Goal: Transaction & Acquisition: Purchase product/service

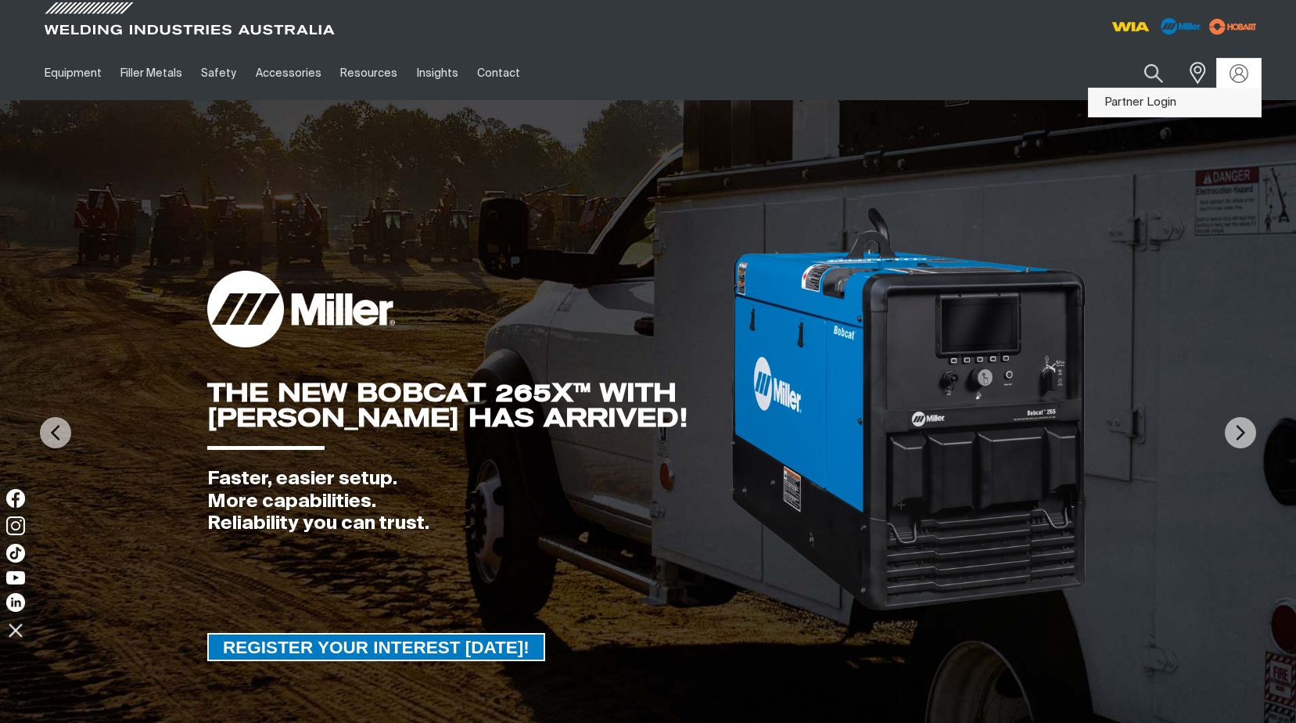
click at [1117, 102] on link "Partner Login" at bounding box center [1174, 102] width 172 height 29
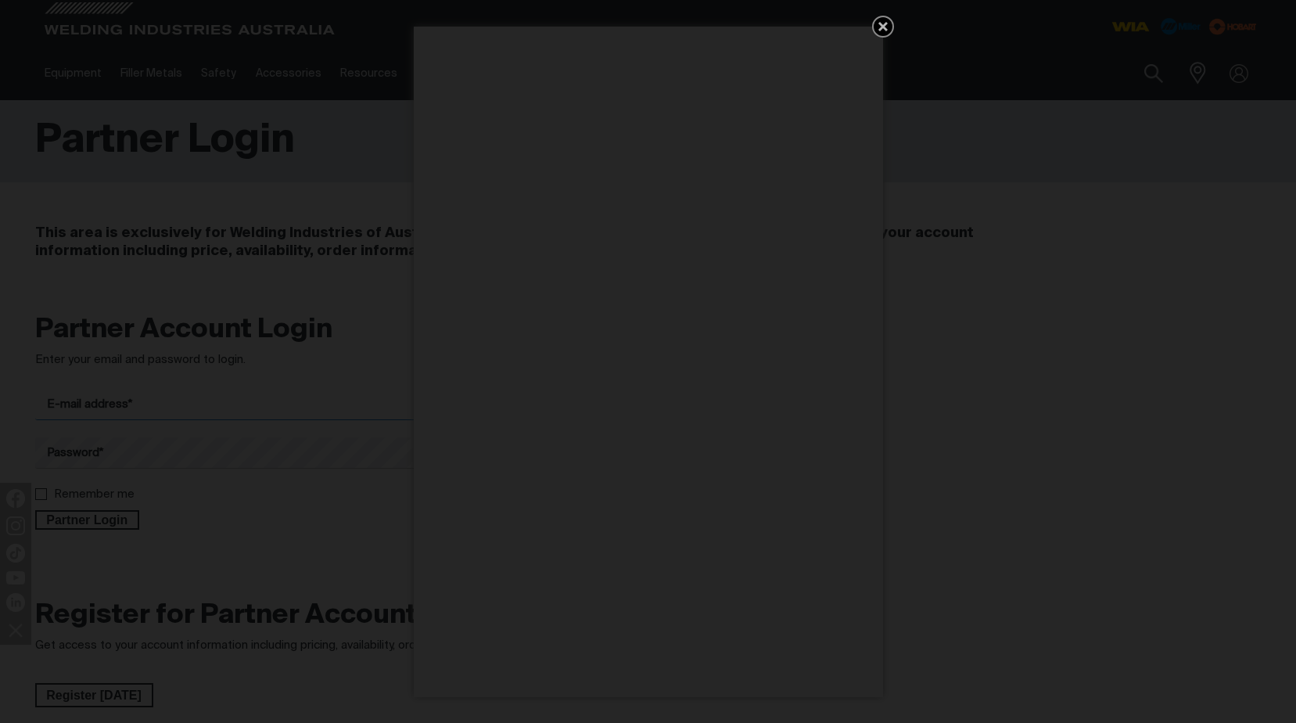
type input "[EMAIL_ADDRESS][DOMAIN_NAME]"
click at [882, 24] on icon "Get 5 WIA Welding Guides Free!" at bounding box center [882, 26] width 19 height 19
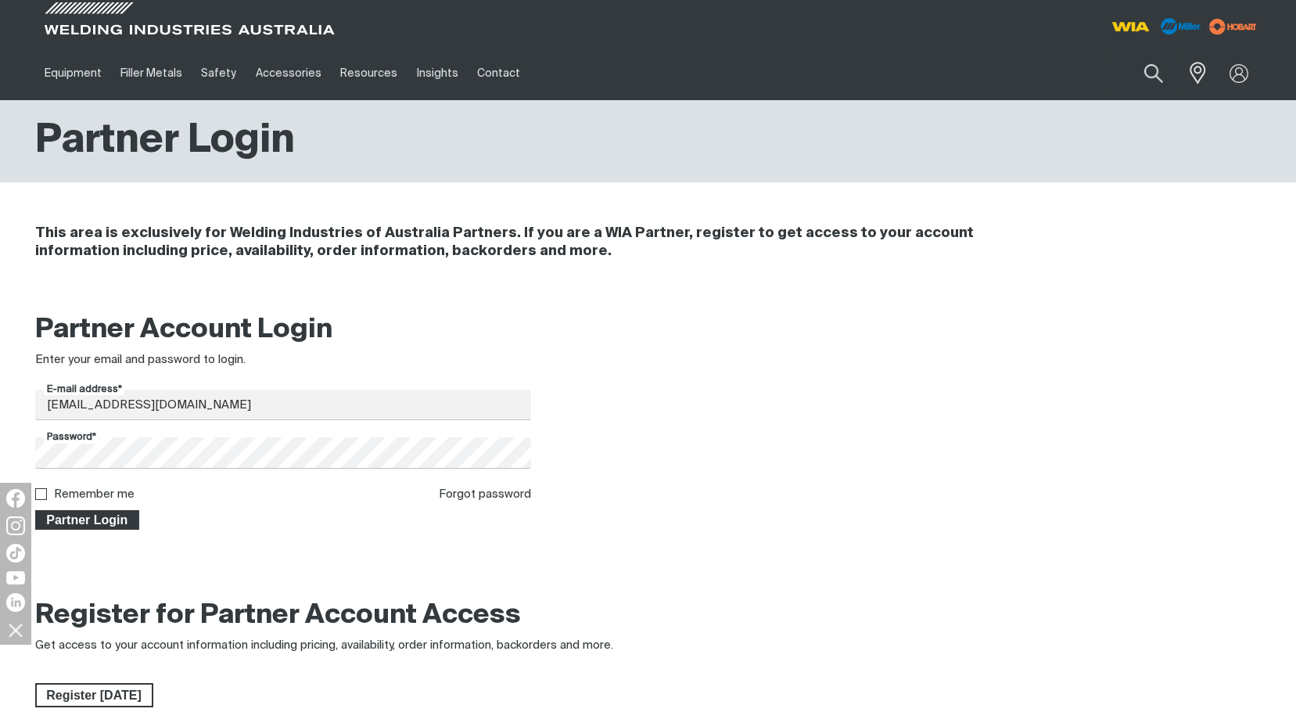
click at [95, 525] on span "Partner Login" at bounding box center [88, 520] width 102 height 20
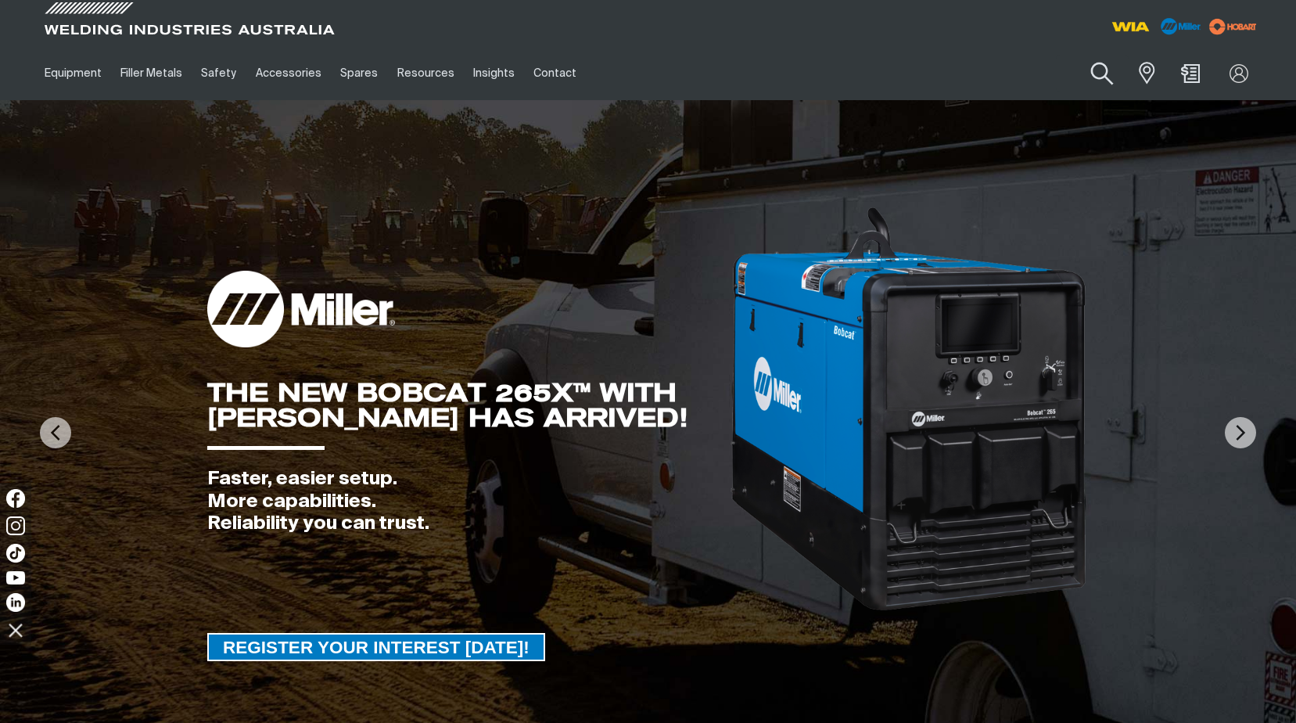
click at [1100, 70] on button "Search products" at bounding box center [1101, 74] width 63 height 45
click at [929, 71] on input "Search" at bounding box center [1007, 73] width 241 height 35
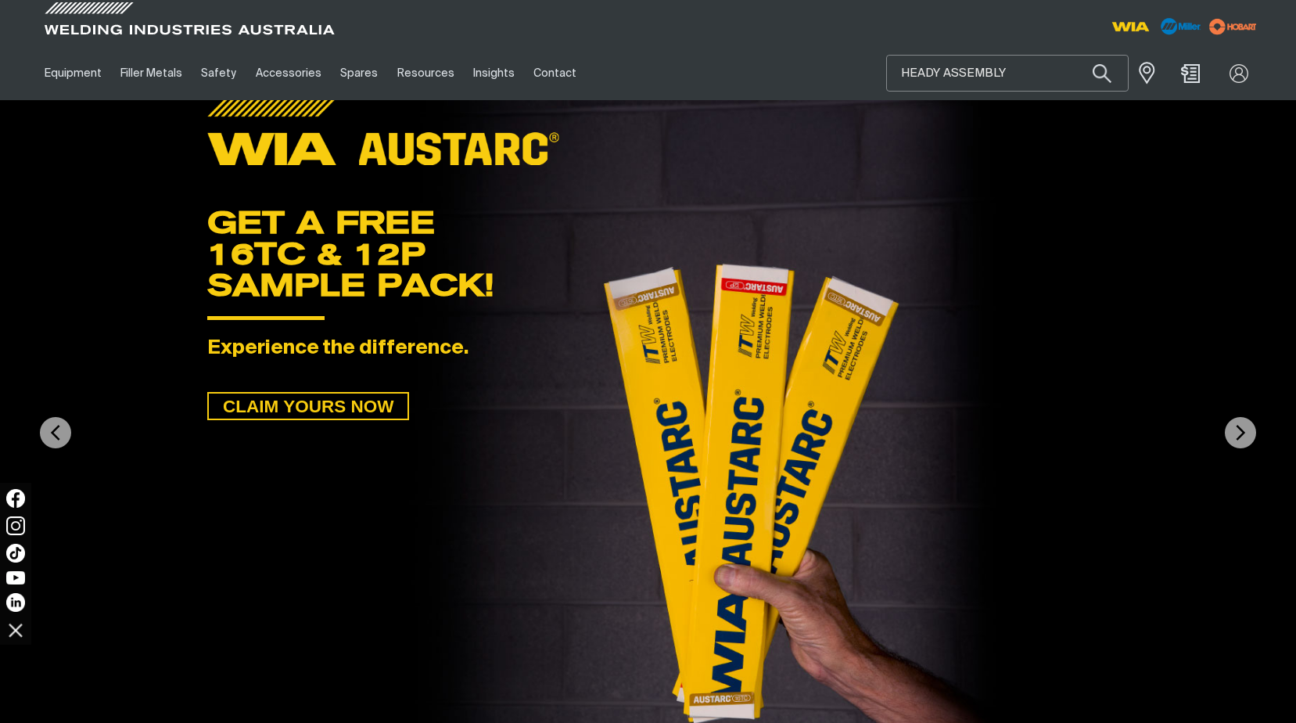
click at [940, 70] on input "HEADY ASSEMBLY" at bounding box center [1007, 73] width 241 height 35
click at [1098, 70] on button "Search products" at bounding box center [1101, 74] width 63 height 45
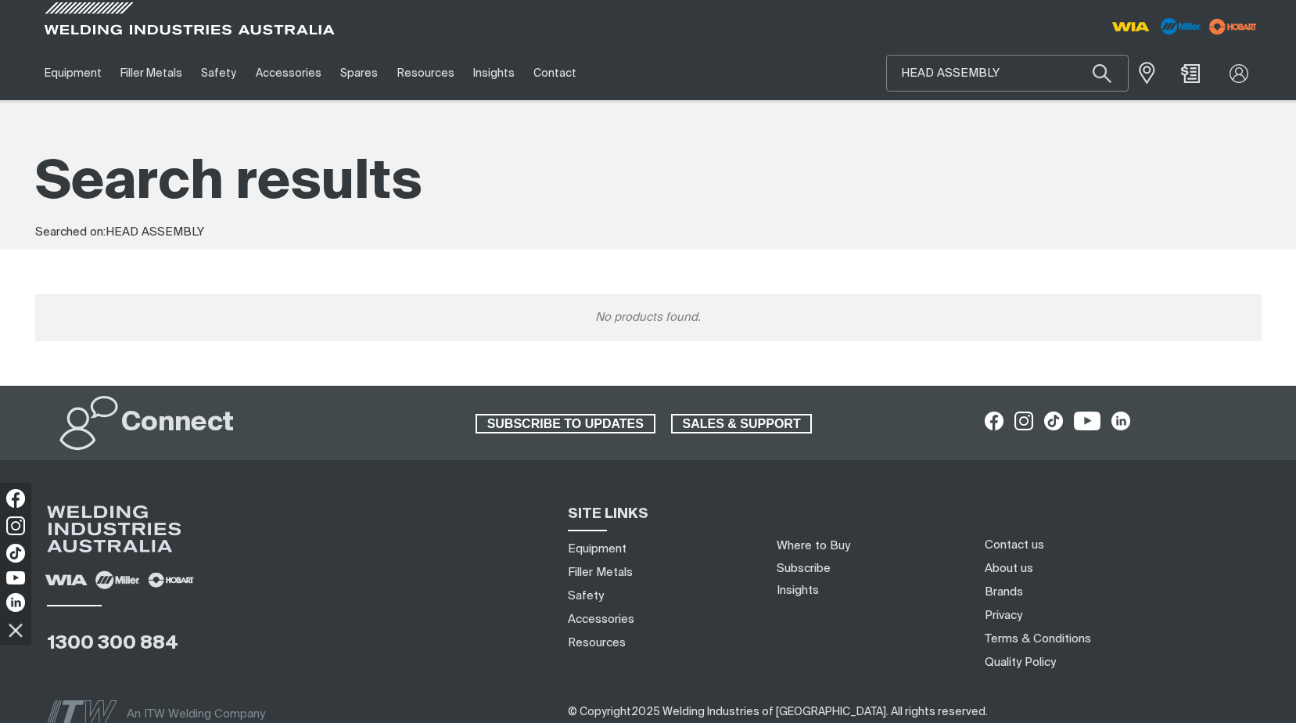
click at [1003, 71] on input "HEAD ASSEMBLY" at bounding box center [1007, 73] width 241 height 35
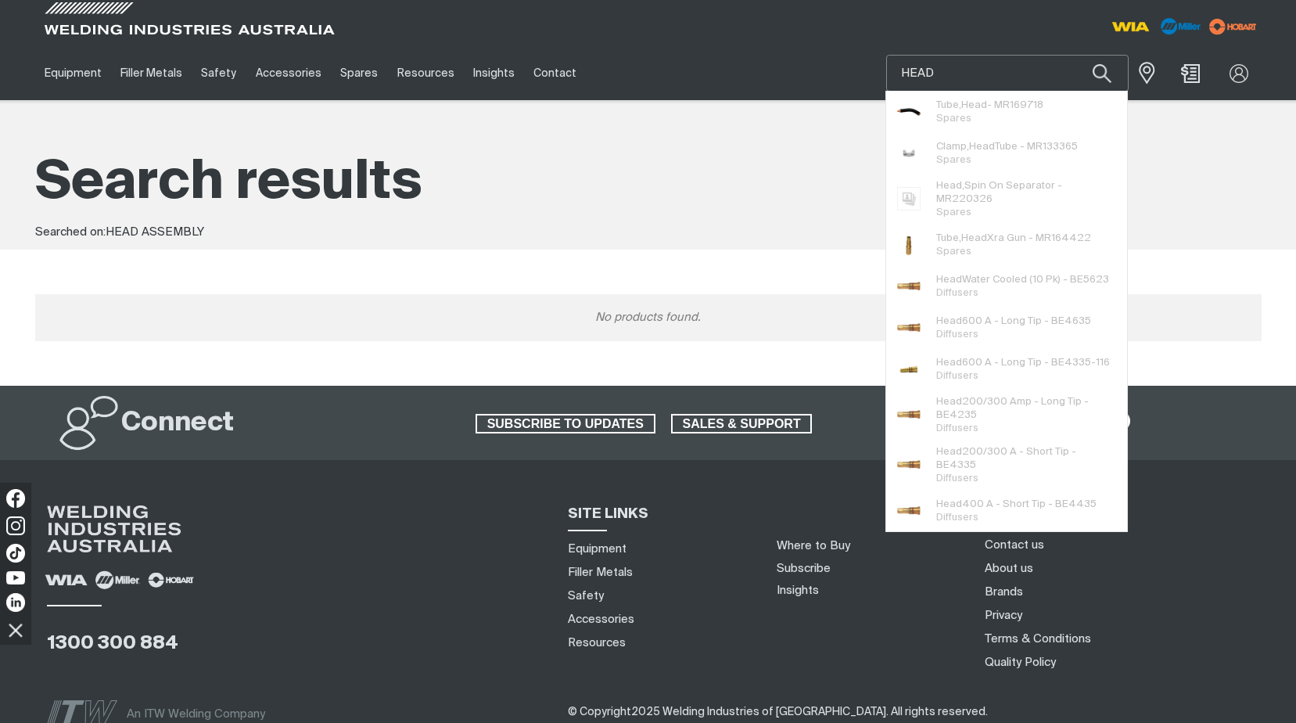
type input "HEAD"
